Goal: Find specific page/section: Find specific page/section

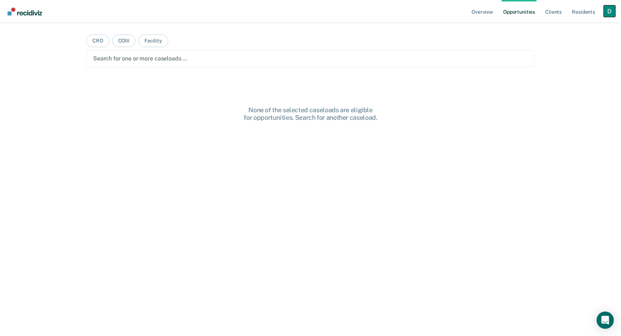
click at [609, 12] on div "Profile dropdown button" at bounding box center [610, 11] width 12 height 12
click at [570, 28] on link "Profile" at bounding box center [581, 29] width 58 height 6
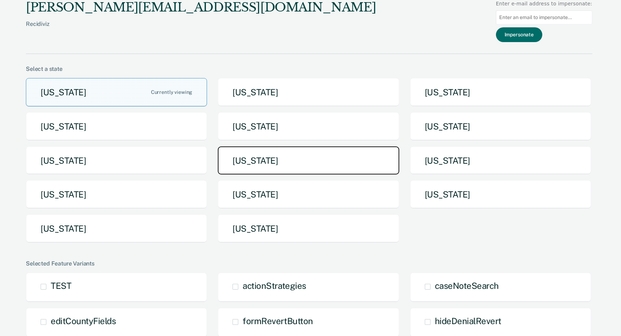
click at [356, 151] on button "[US_STATE]" at bounding box center [308, 160] width 181 height 28
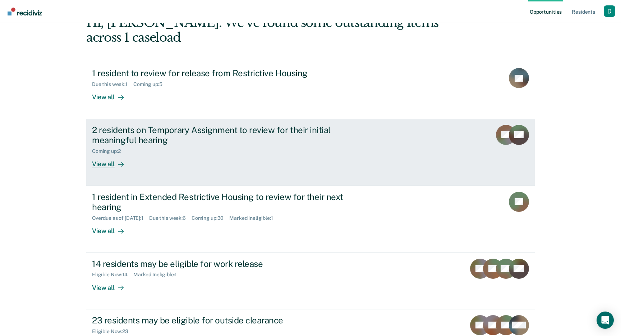
scroll to position [119, 0]
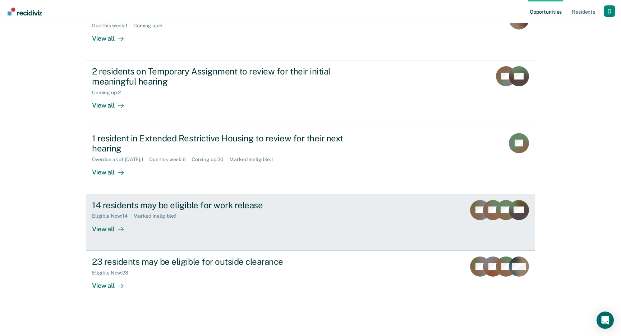
click at [108, 225] on div "View all" at bounding box center [112, 226] width 40 height 14
